Goal: Task Accomplishment & Management: Use online tool/utility

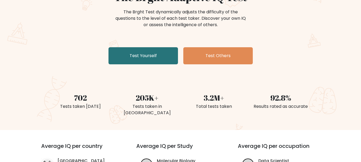
scroll to position [27, 0]
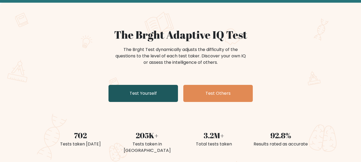
click at [142, 94] on link "Test Yourself" at bounding box center [142, 93] width 69 height 17
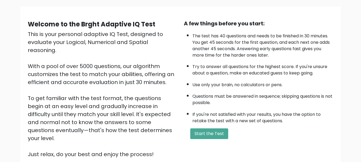
scroll to position [83, 0]
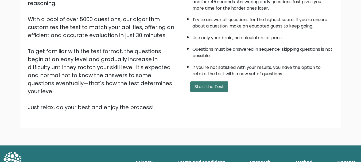
click at [211, 88] on button "Start the Test" at bounding box center [209, 86] width 38 height 11
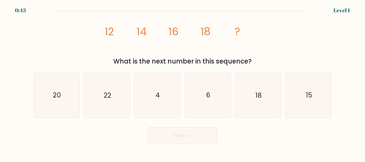
click at [164, 59] on div "What is the next number in this sequence?" at bounding box center [183, 62] width 292 height 10
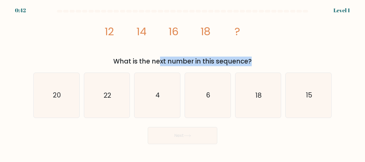
click at [164, 59] on div "What is the next number in this sequence?" at bounding box center [183, 62] width 292 height 10
copy form "What is the next number in this sequence?"
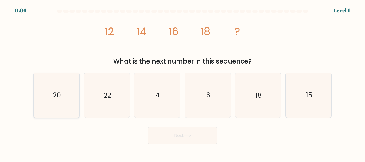
click at [69, 98] on icon "20" at bounding box center [56, 95] width 45 height 45
click at [183, 83] on input "a. 20" at bounding box center [183, 81] width 0 height 1
radio input "true"
click at [205, 137] on button "Next" at bounding box center [182, 135] width 69 height 17
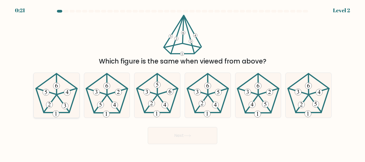
click at [65, 95] on 396 at bounding box center [67, 92] width 7 height 7
click at [183, 83] on input "a." at bounding box center [183, 81] width 0 height 1
radio input "true"
click at [187, 139] on button "Next" at bounding box center [182, 135] width 69 height 17
